Goal: Navigation & Orientation: Go to known website

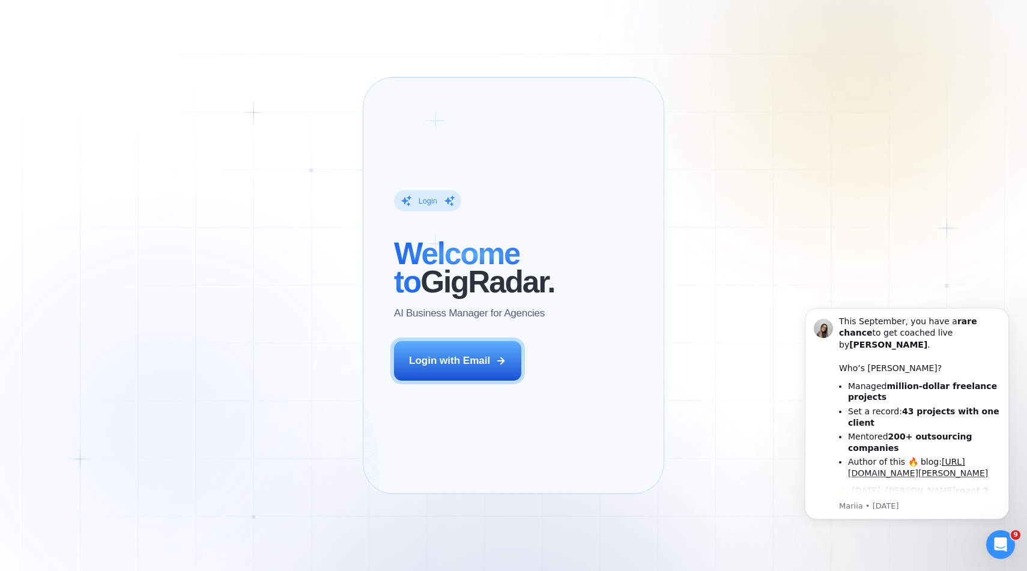
click at [246, 143] on div "Login ‍ Welcome to GigRadar. AI Business Manager for Agencies Login with Email …" at bounding box center [513, 285] width 1027 height 571
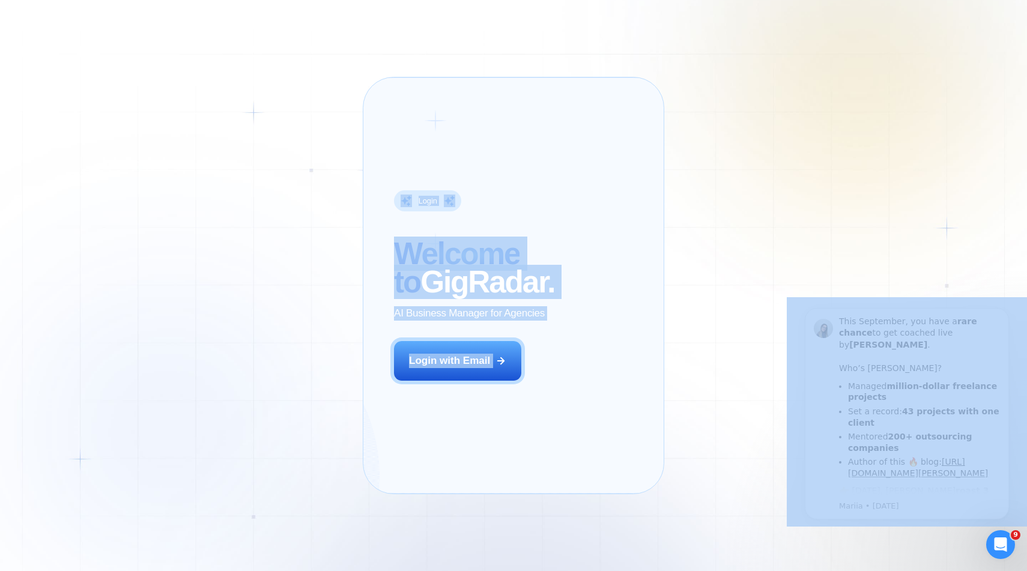
click at [246, 143] on div "Login ‍ Welcome to GigRadar. AI Business Manager for Agencies Login with Email …" at bounding box center [513, 285] width 1027 height 571
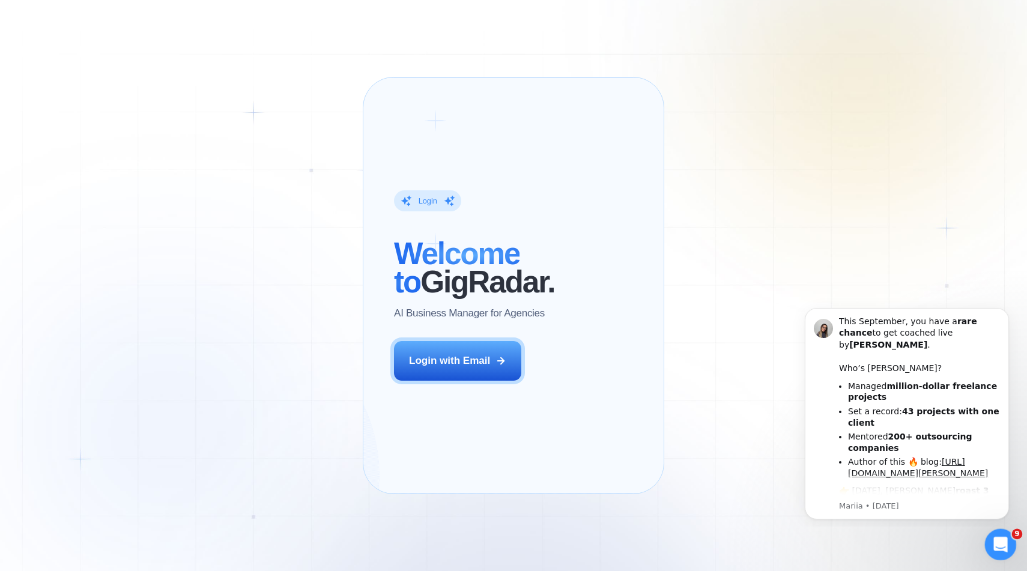
click at [1008, 548] on div "Open Intercom Messenger" at bounding box center [999, 543] width 40 height 40
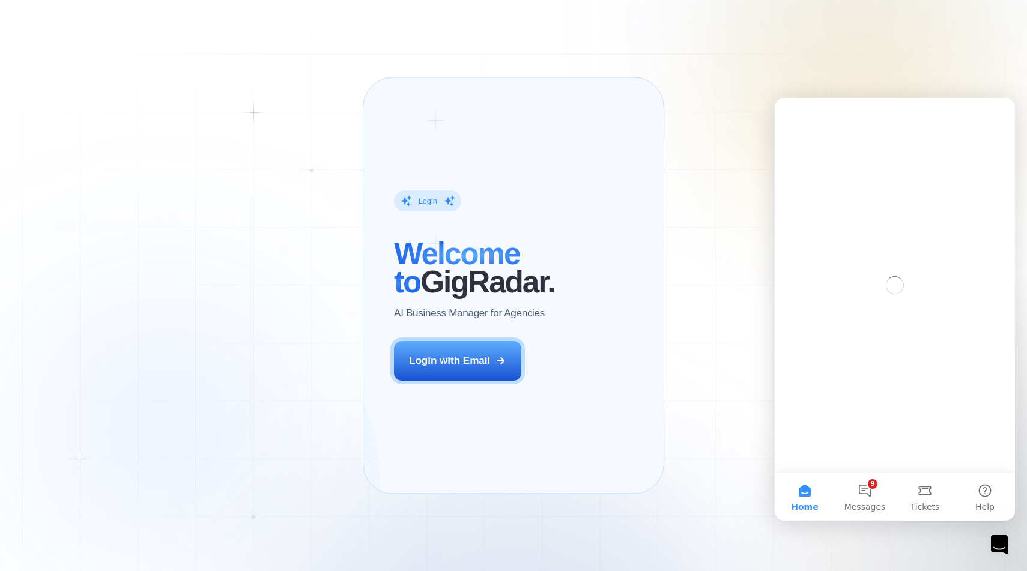
click at [805, 224] on div "Intercom messenger" at bounding box center [895, 285] width 240 height 374
click at [801, 224] on div "Intercom messenger" at bounding box center [895, 285] width 240 height 374
click at [729, 224] on div "Login ‍ Welcome to GigRadar. AI Business Manager for Agencies Login with Email …" at bounding box center [513, 285] width 1027 height 571
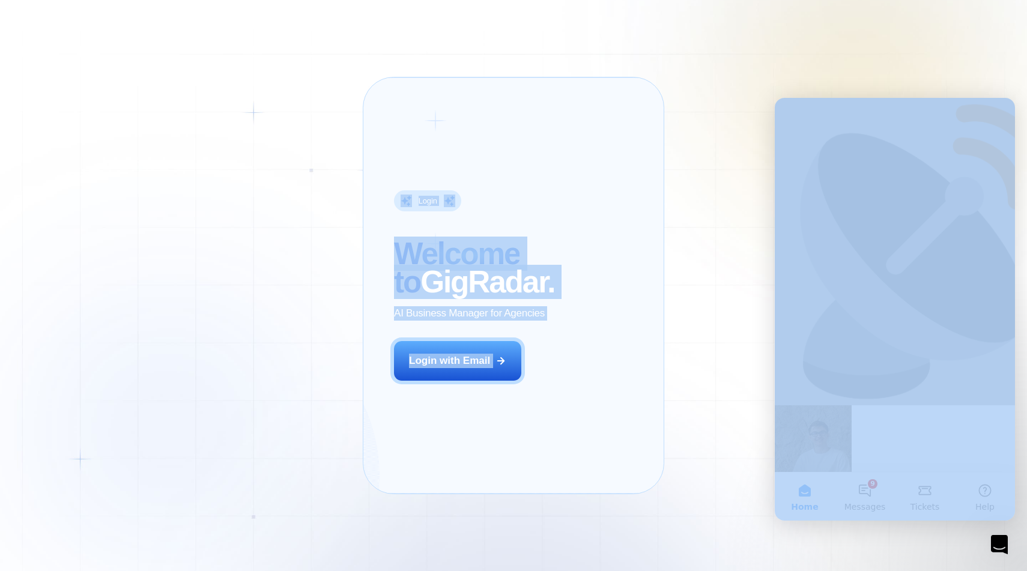
click at [729, 224] on div "Login ‍ Welcome to GigRadar. AI Business Manager for Agencies Login with Email …" at bounding box center [513, 285] width 1027 height 571
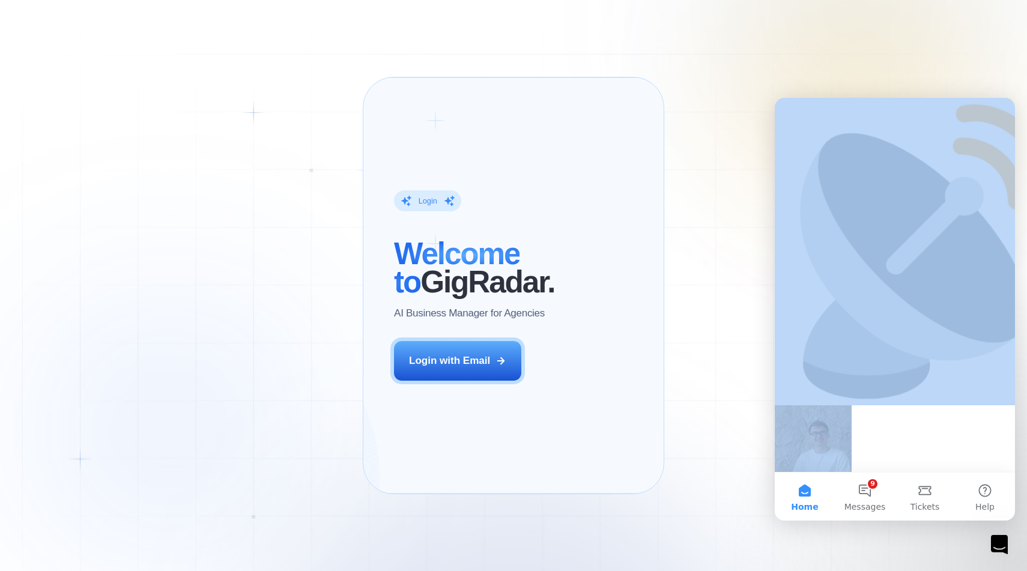
click at [990, 108] on div "Hi [EMAIL_ADDRESS][DOMAIN_NAME] 👋 How can we help?" at bounding box center [895, 376] width 240 height 557
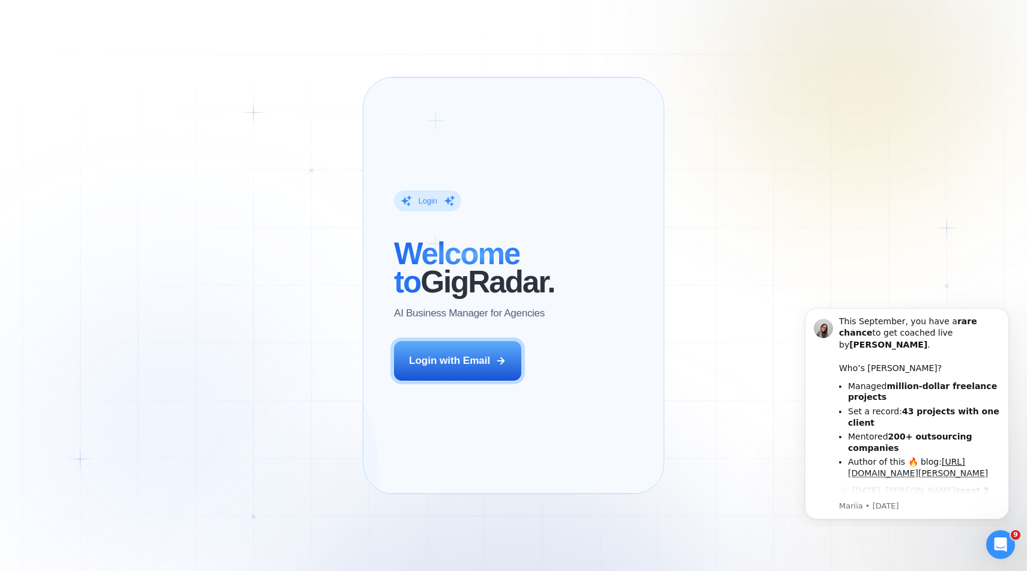
click at [944, 82] on div "Login ‍ Welcome to GigRadar. AI Business Manager for Agencies Login with Email …" at bounding box center [513, 285] width 1027 height 571
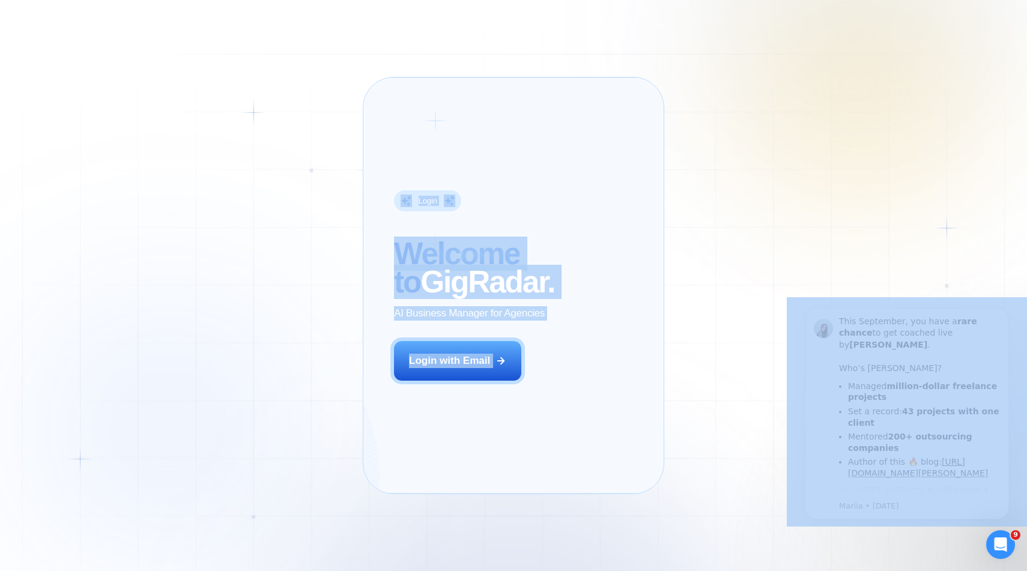
click at [944, 82] on div "Login ‍ Welcome to GigRadar. AI Business Manager for Agencies Login with Email …" at bounding box center [513, 285] width 1027 height 571
click at [944, 83] on div "Login ‍ Welcome to GigRadar. AI Business Manager for Agencies Login with Email …" at bounding box center [513, 285] width 1027 height 571
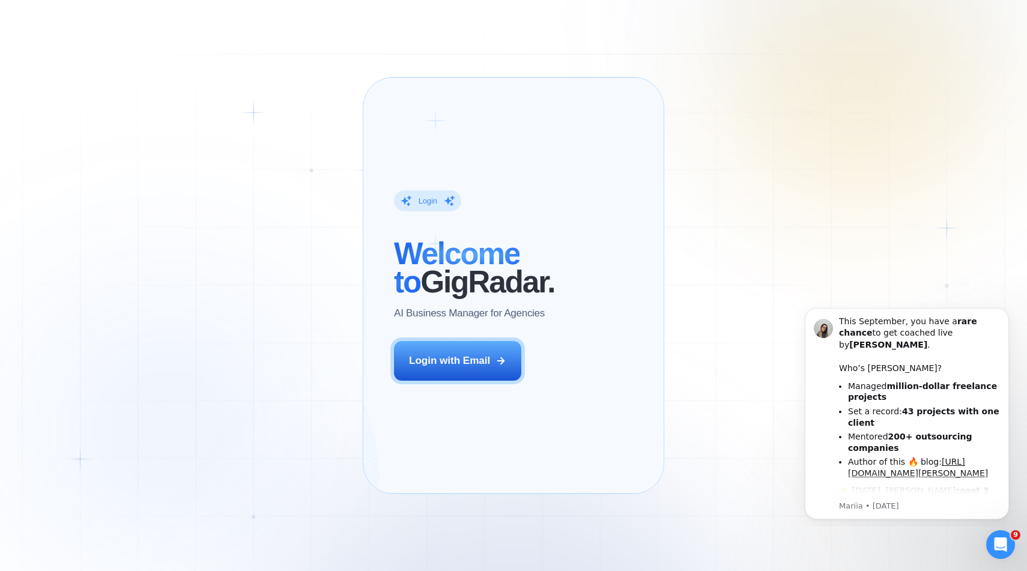
click at [944, 83] on div "Login ‍ Welcome to GigRadar. AI Business Manager for Agencies Login with Email …" at bounding box center [513, 285] width 1027 height 571
click at [944, 84] on div "Login ‍ Welcome to GigRadar. AI Business Manager for Agencies Login with Email …" at bounding box center [513, 285] width 1027 height 571
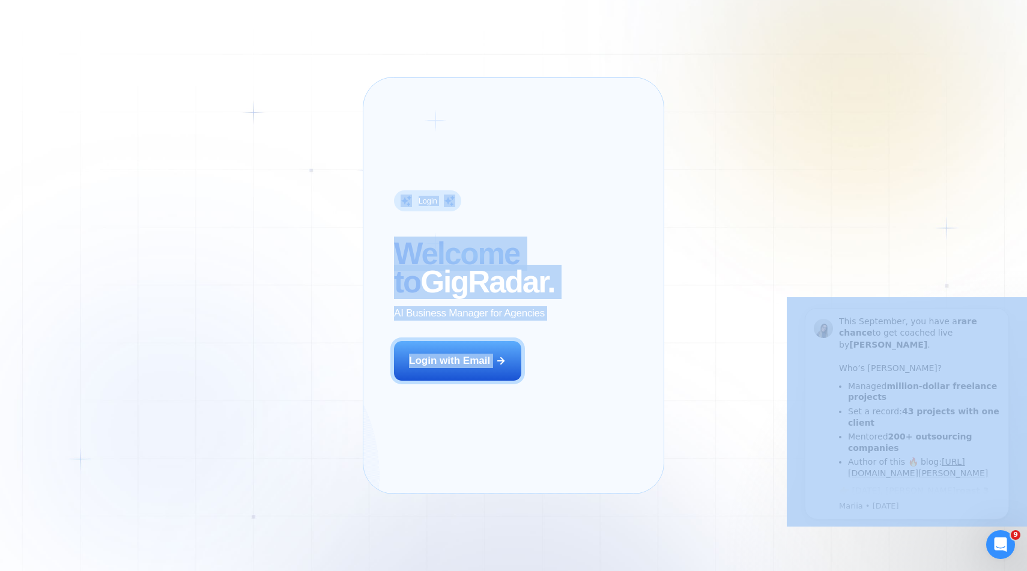
click at [944, 84] on div "Login ‍ Welcome to GigRadar. AI Business Manager for Agencies Login with Email …" at bounding box center [513, 285] width 1027 height 571
